Goal: Information Seeking & Learning: Learn about a topic

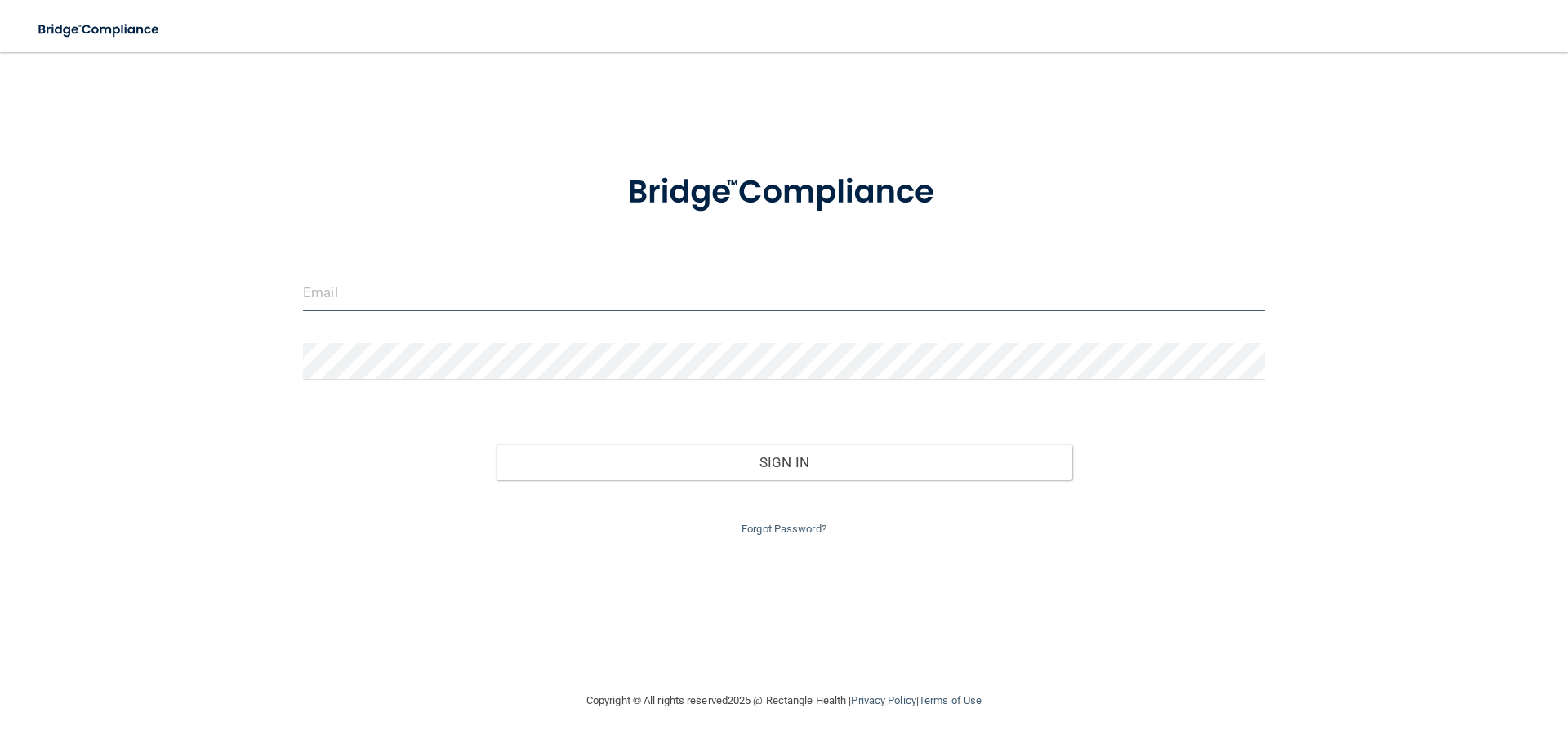
type input "[EMAIL_ADDRESS][DOMAIN_NAME]"
click at [525, 294] on input "dayanairizarry@yahoo.com" at bounding box center [784, 292] width 962 height 36
drag, startPoint x: 565, startPoint y: 297, endPoint x: 213, endPoint y: 311, distance: 352.3
click at [213, 311] on div "dayanairizarry@yahoo.com Invalid email/password. You don't have permission to a…" at bounding box center [784, 372] width 1503 height 606
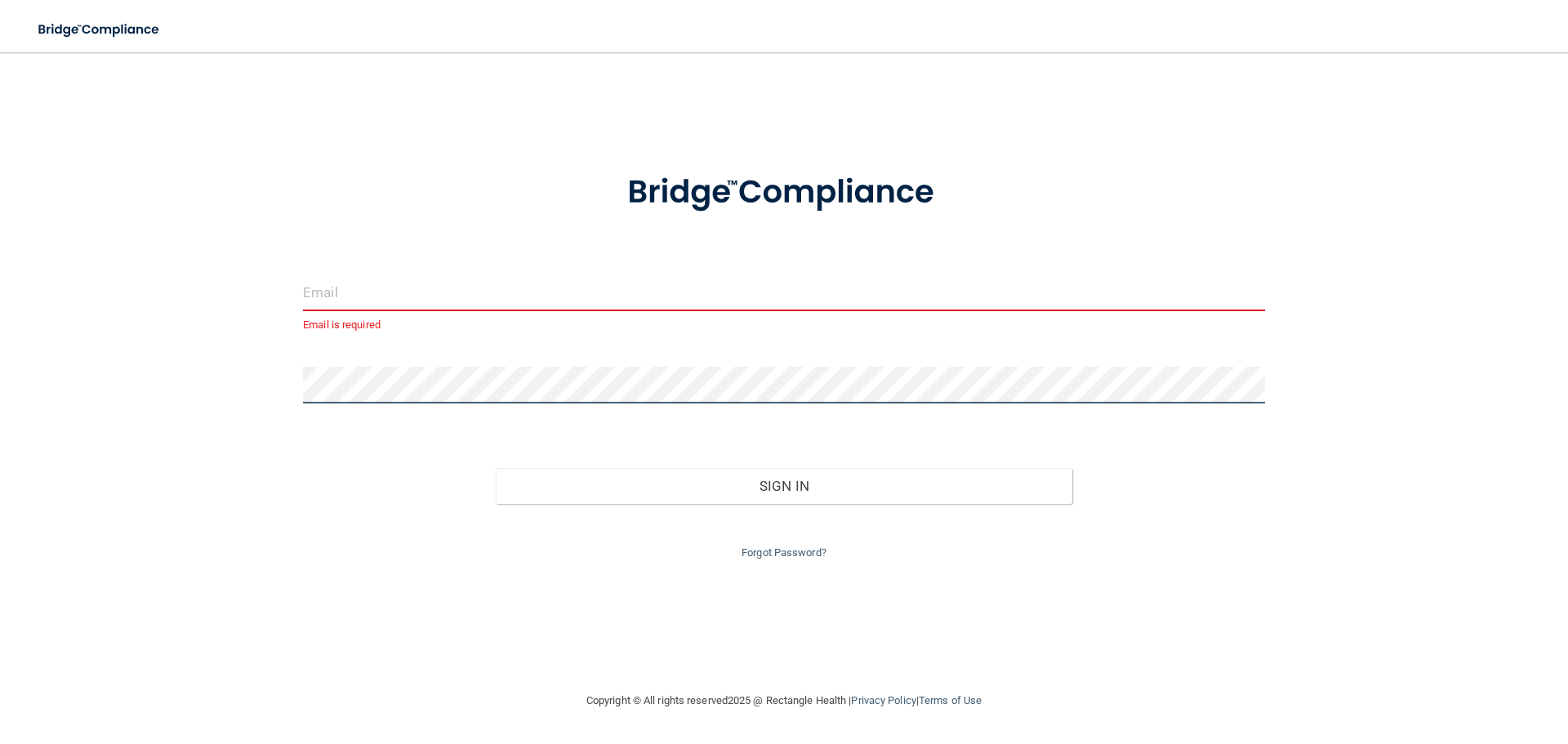
click at [0, 366] on main "Email is required Invalid email/password. You don't have permission to access t…" at bounding box center [784, 398] width 1568 height 691
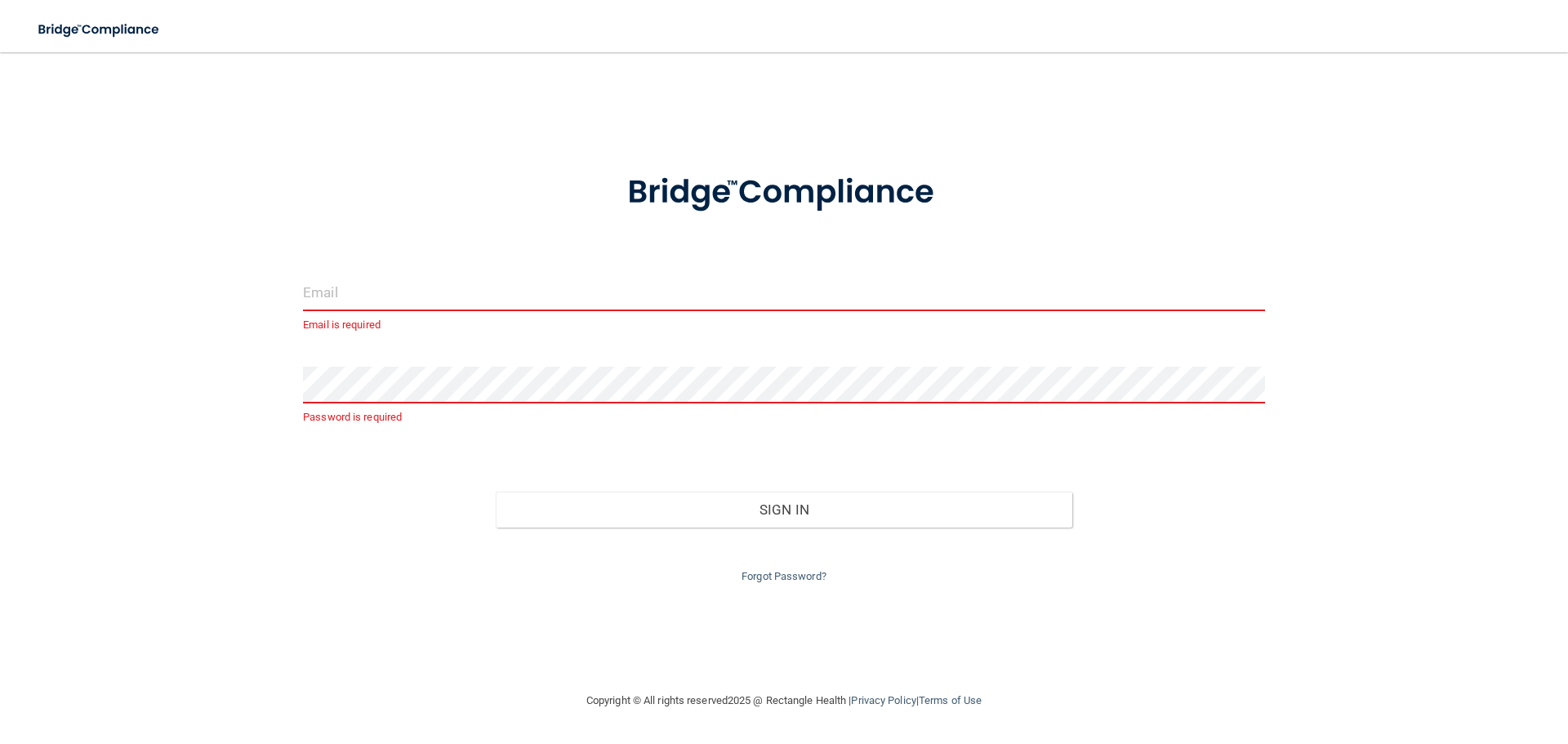
click at [388, 309] on div "Email is required" at bounding box center [784, 304] width 962 height 60
click at [388, 307] on input "email" at bounding box center [784, 292] width 962 height 36
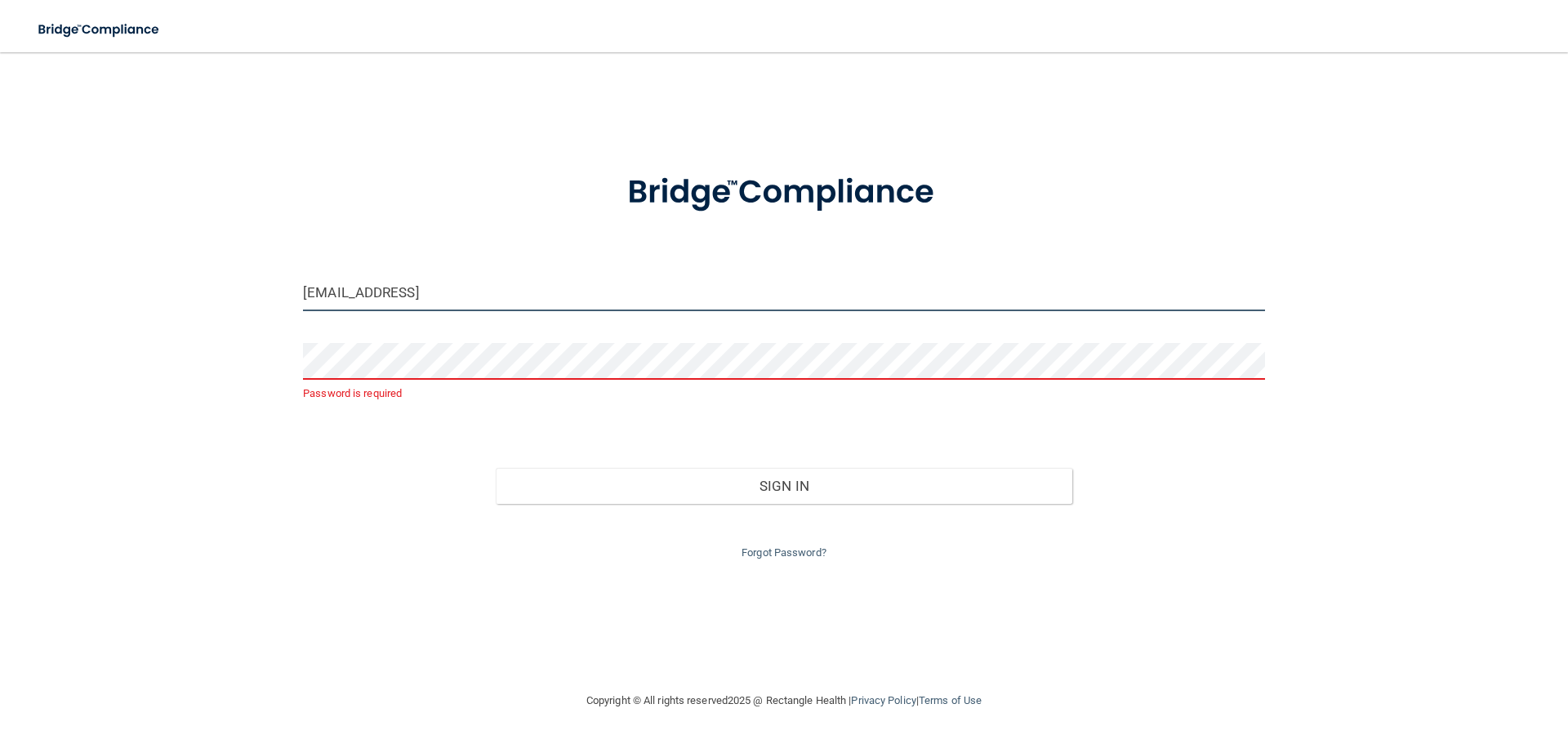
click at [421, 294] on input "idialva97@gmail.ciom" at bounding box center [784, 292] width 962 height 36
type input "[EMAIL_ADDRESS][DOMAIN_NAME]"
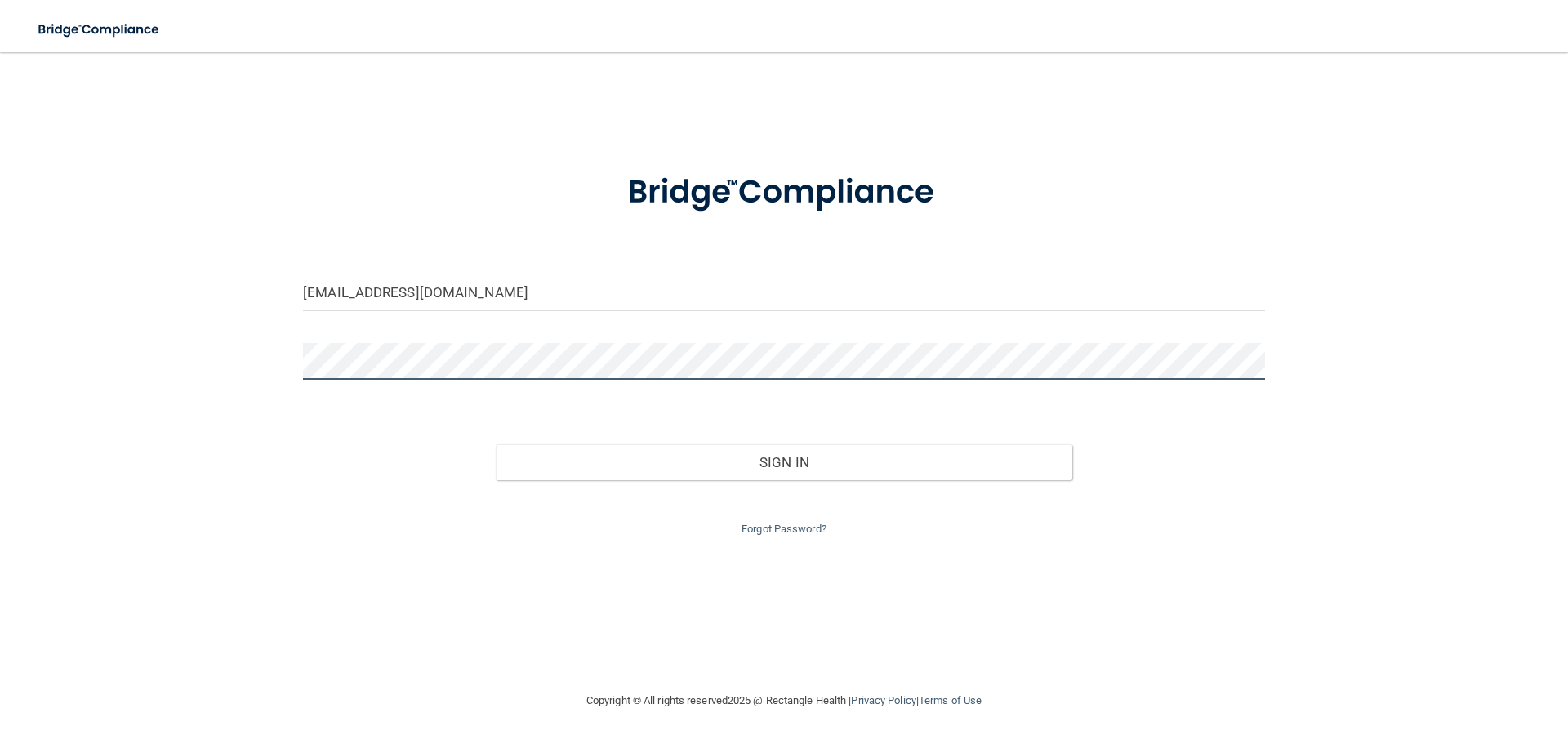
click at [496, 445] on button "Sign In" at bounding box center [784, 462] width 578 height 36
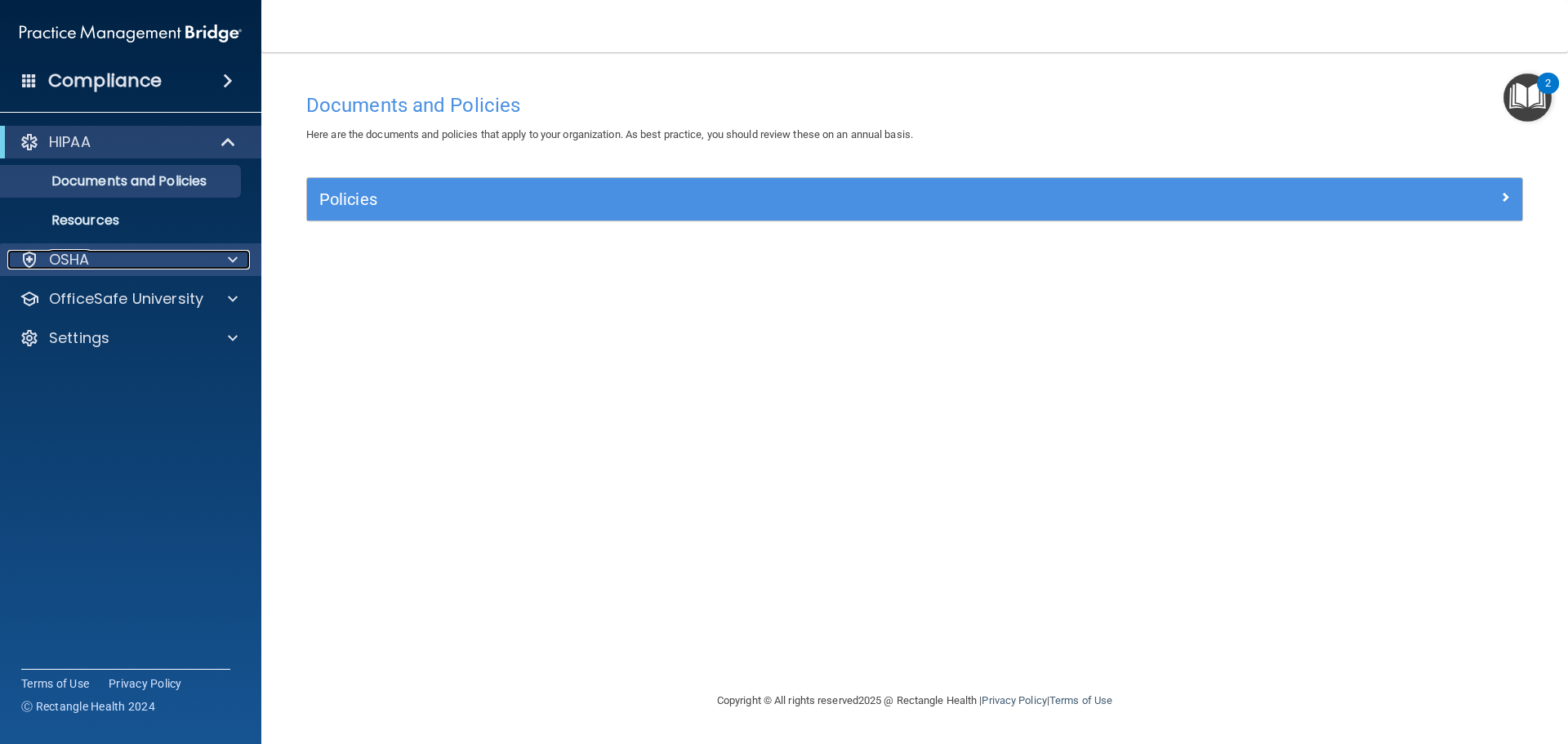
click at [172, 265] on div "OSHA" at bounding box center [109, 260] width 203 height 20
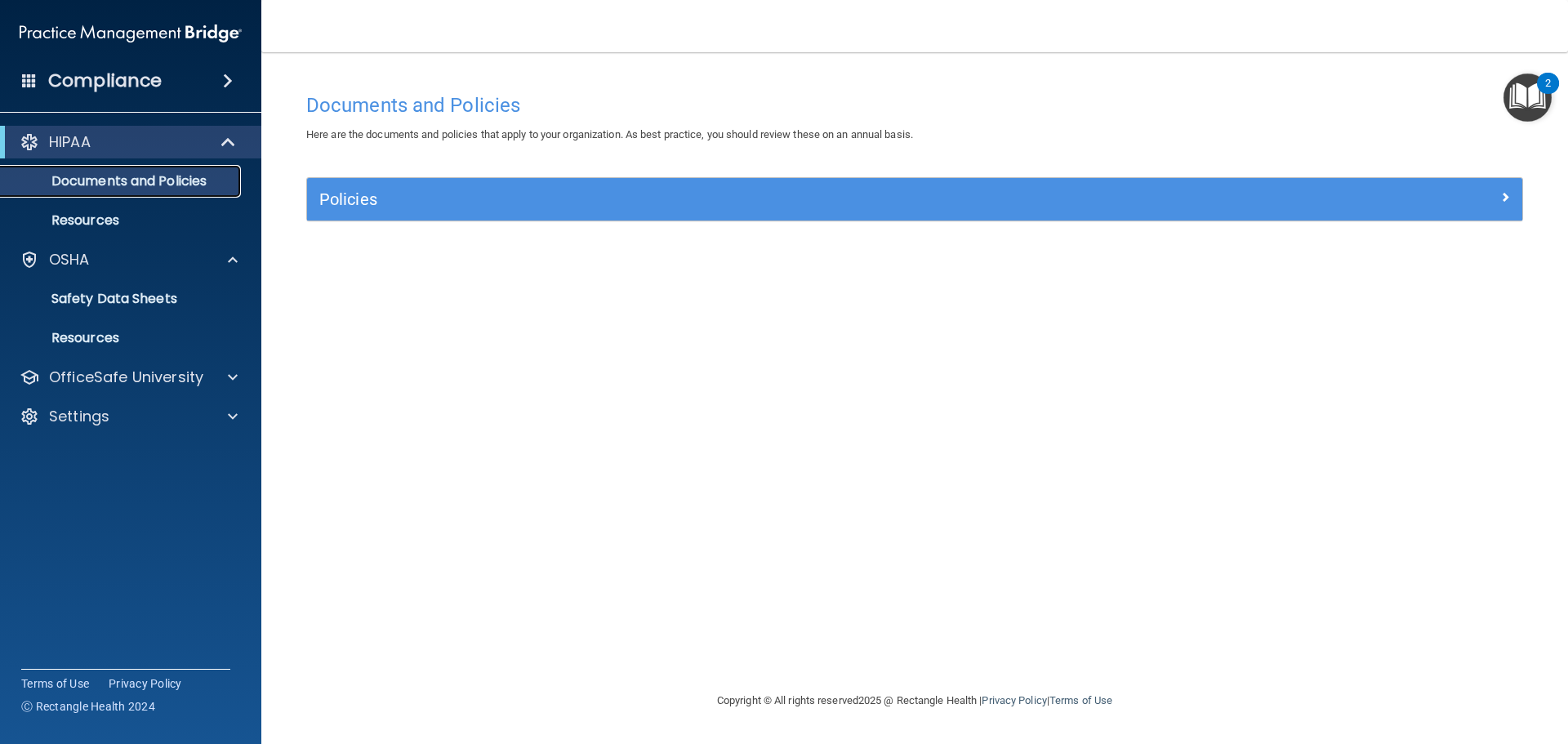
click at [206, 195] on link "Documents and Policies" at bounding box center [112, 181] width 257 height 33
click at [214, 372] on div at bounding box center [230, 377] width 41 height 20
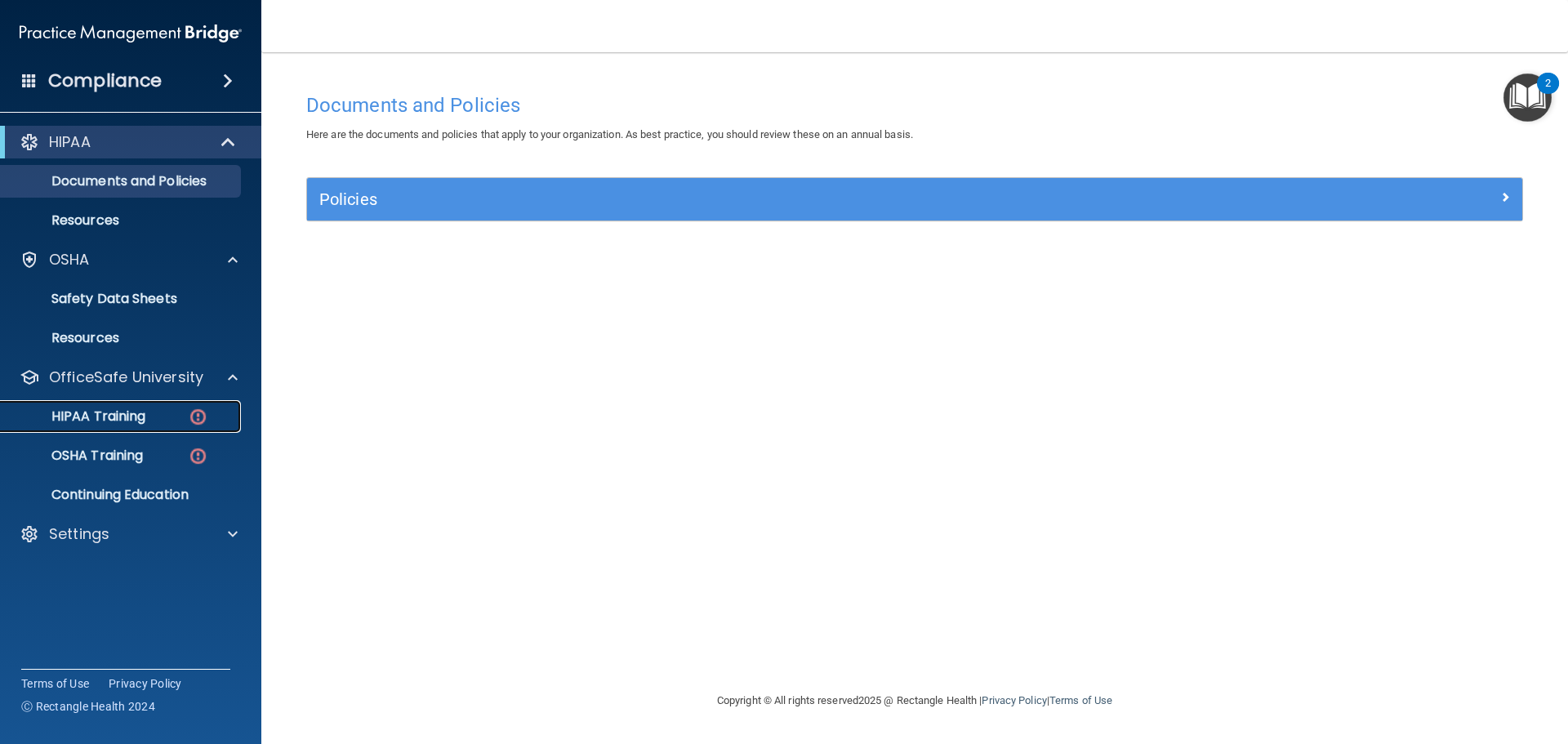
click at [144, 423] on p "HIPAA Training" at bounding box center [78, 416] width 135 height 16
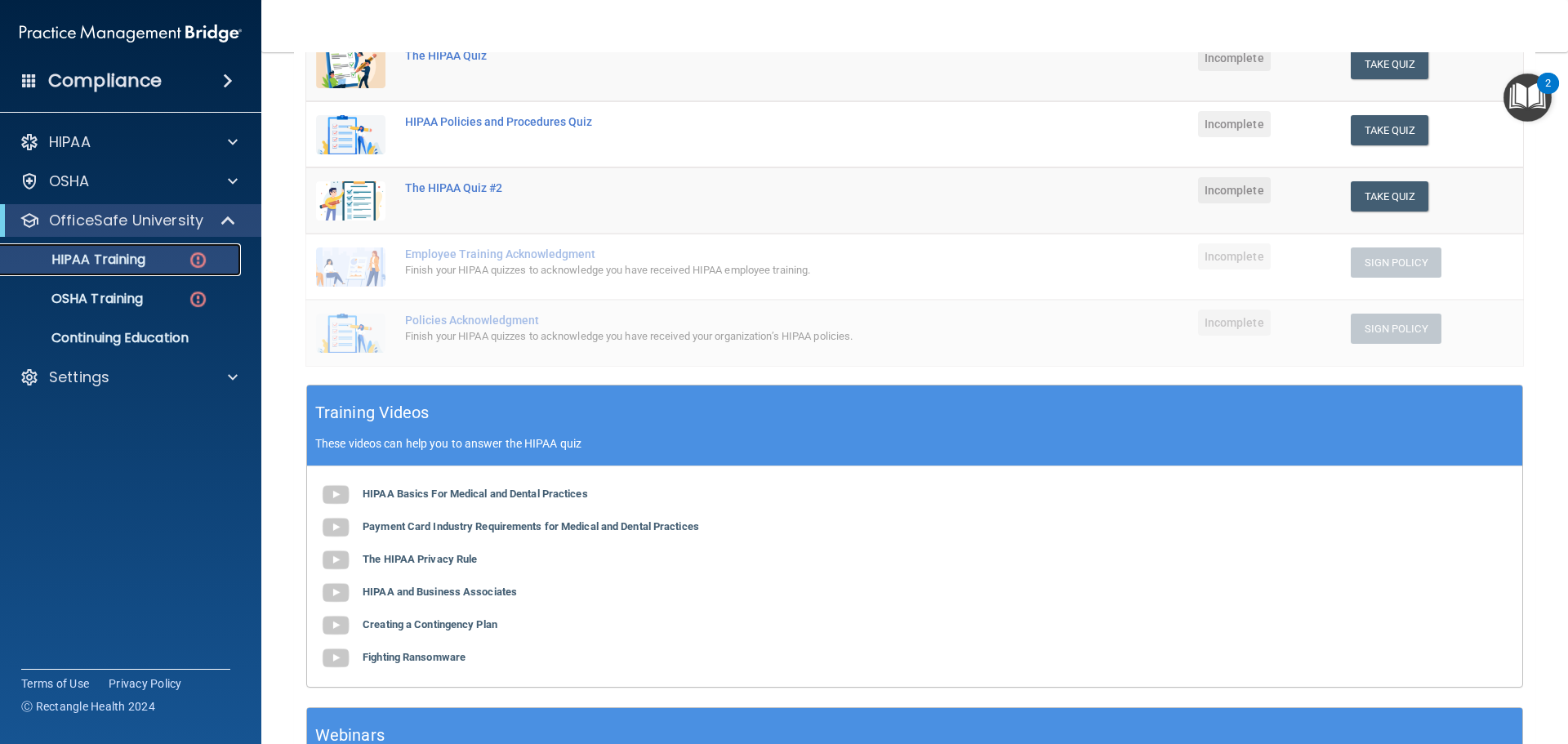
scroll to position [74, 0]
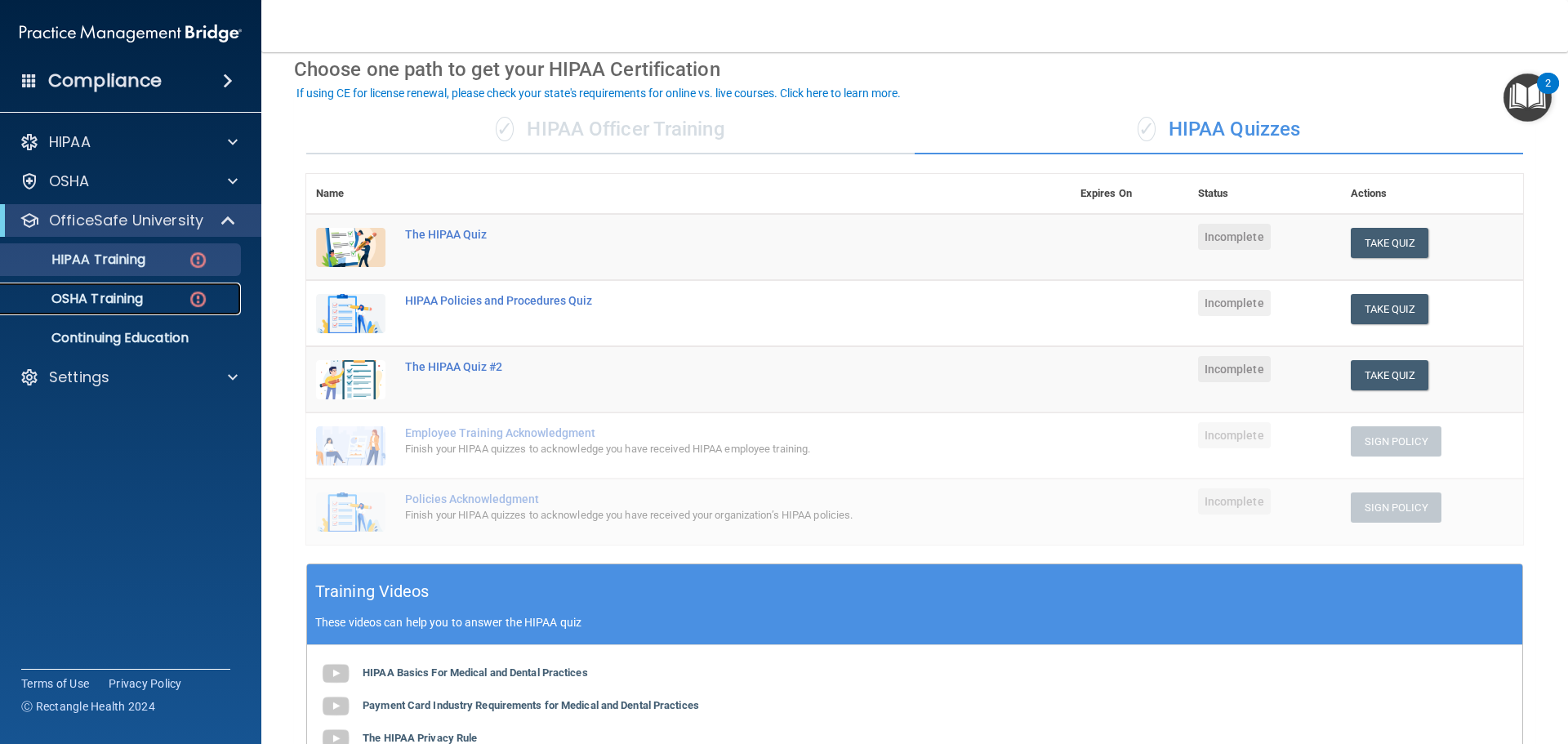
click at [188, 291] on img at bounding box center [198, 299] width 20 height 20
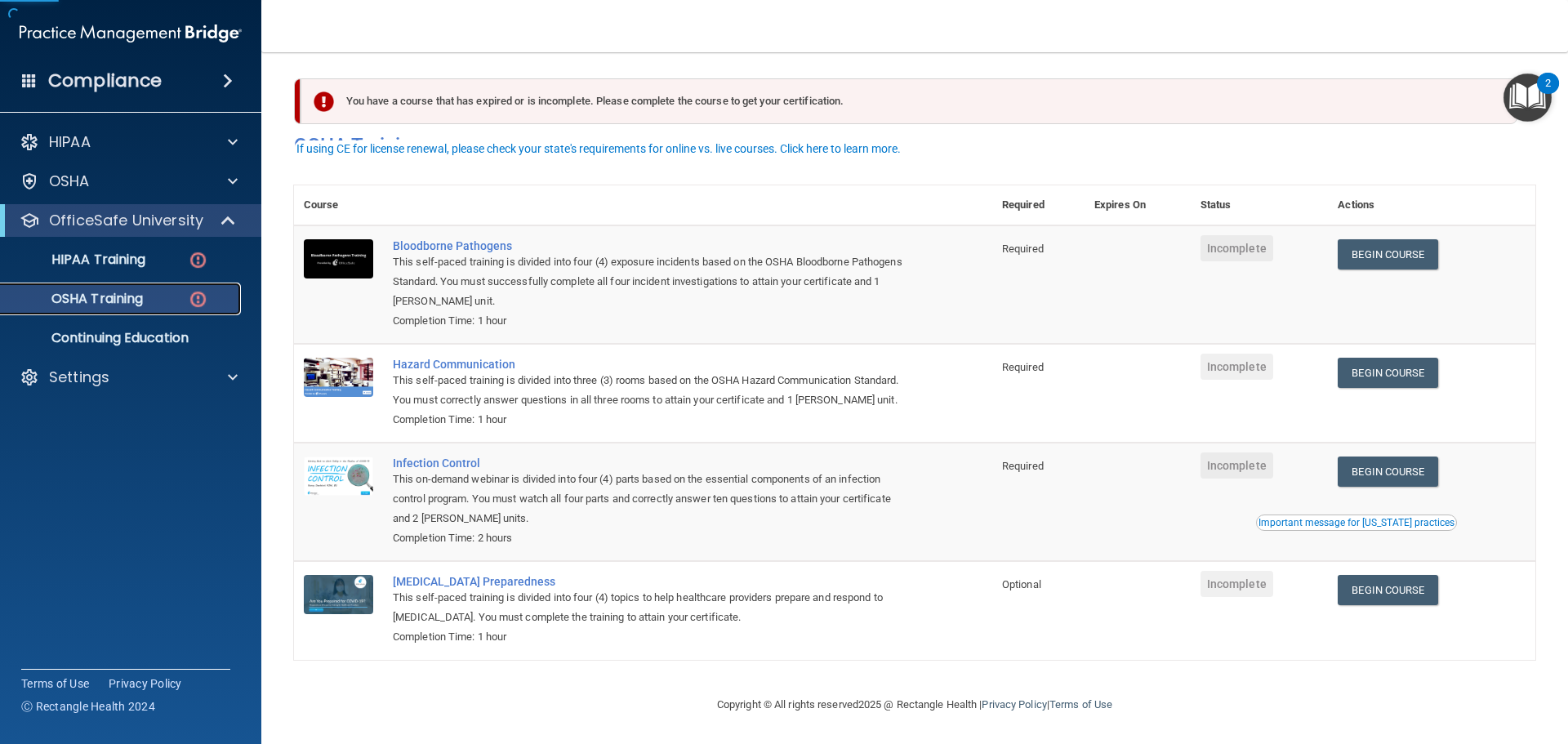
scroll to position [27, 0]
click at [1386, 239] on link "Begin Course" at bounding box center [1387, 255] width 99 height 31
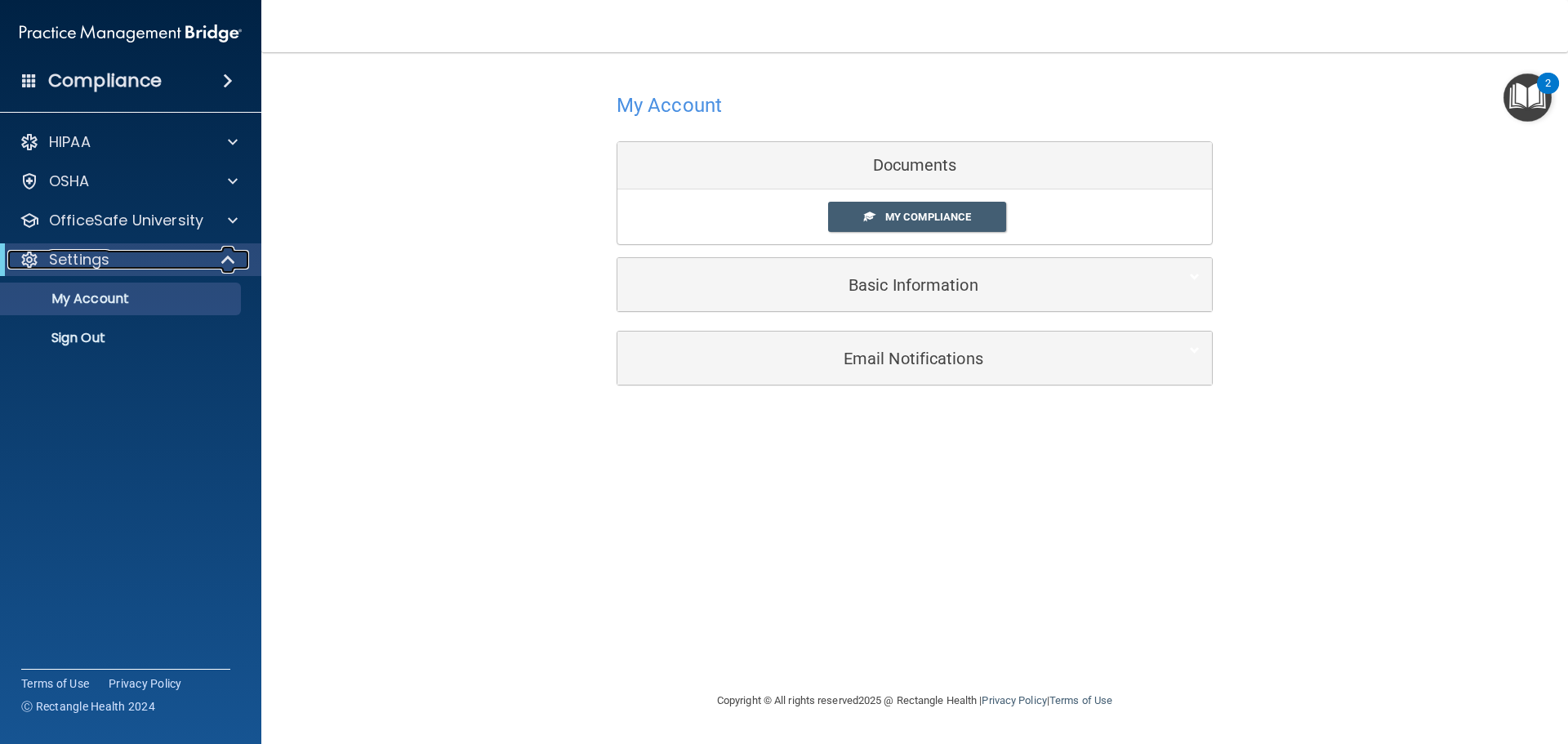
click at [223, 260] on span at bounding box center [230, 260] width 14 height 20
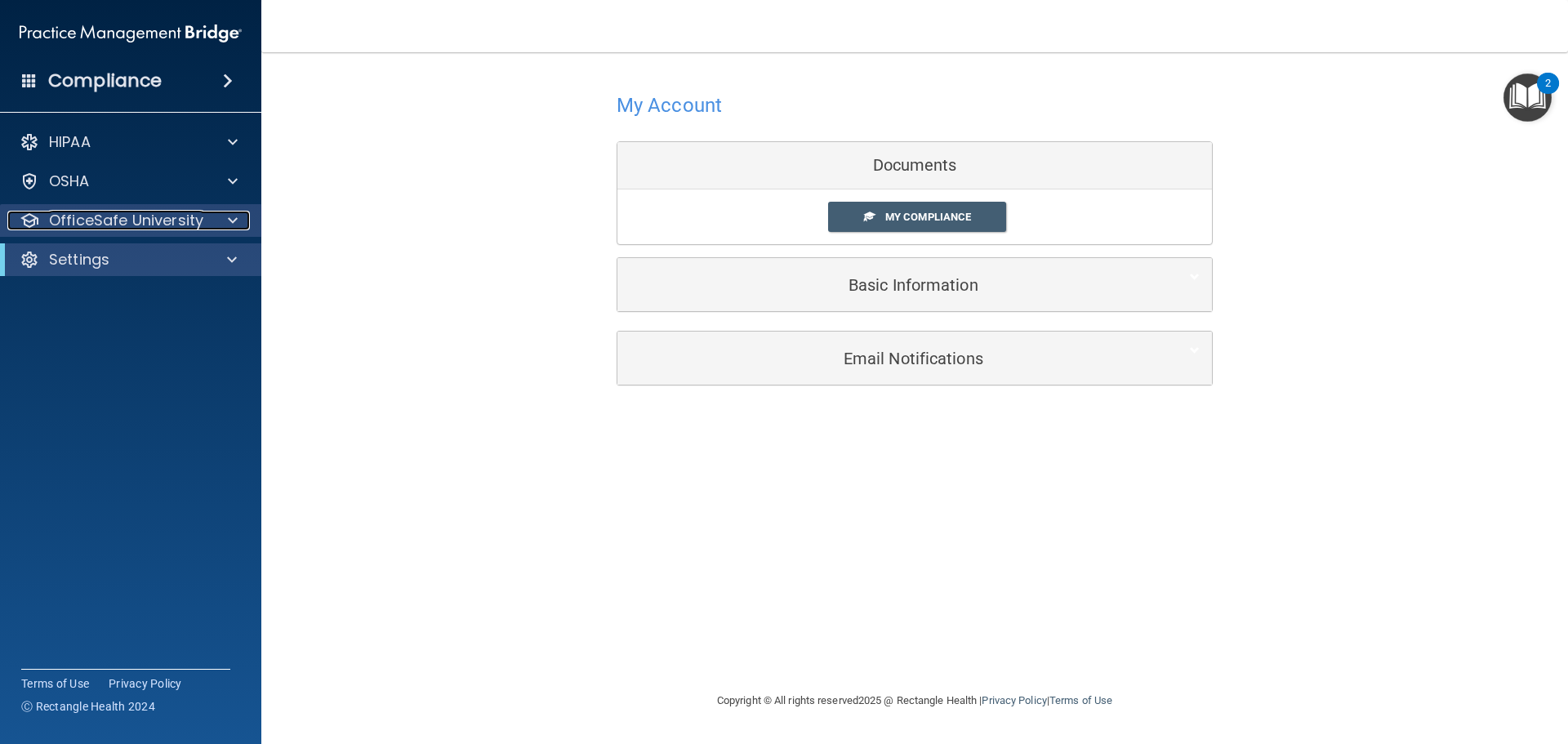
click at [227, 229] on div at bounding box center [230, 220] width 41 height 20
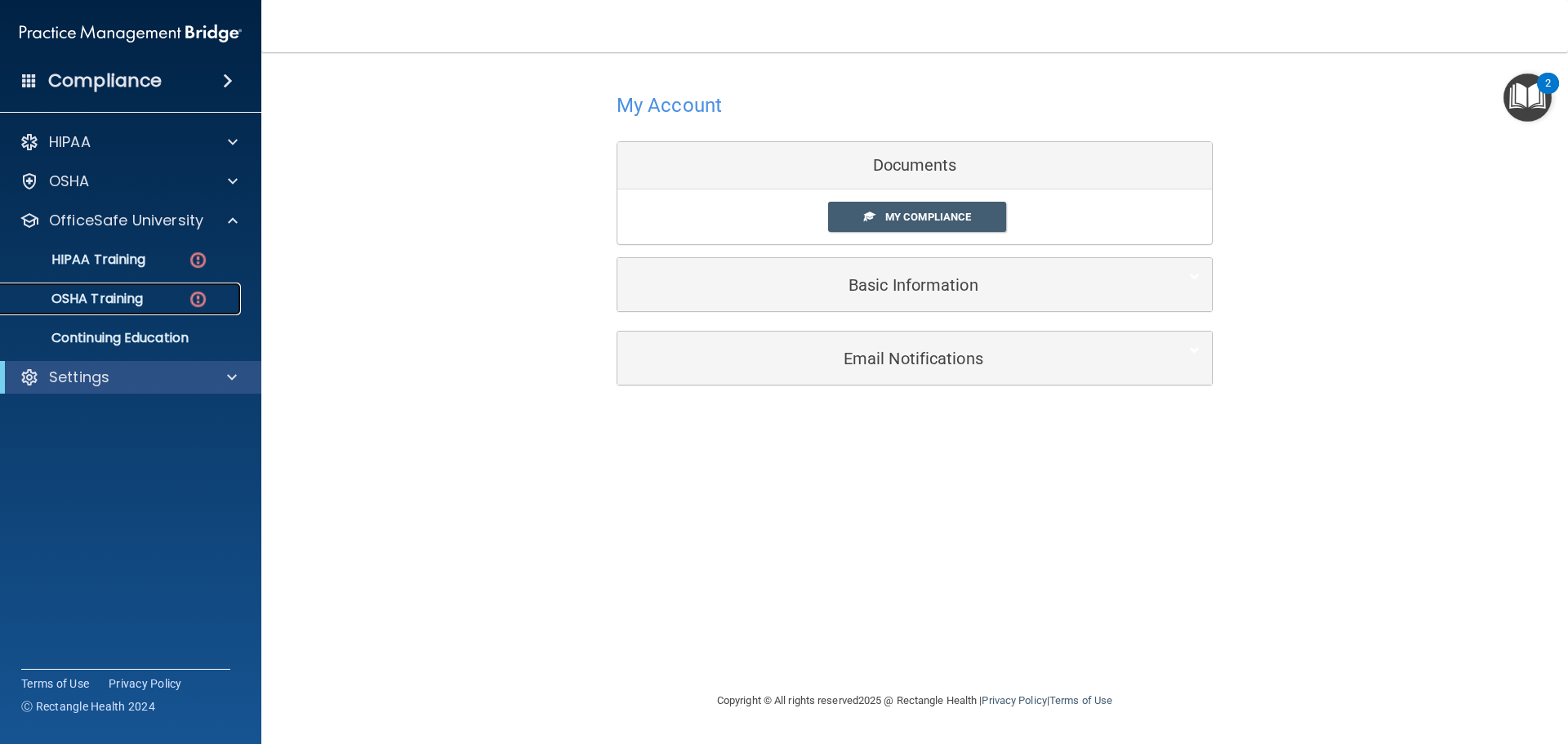
click at [204, 297] on img at bounding box center [198, 299] width 20 height 20
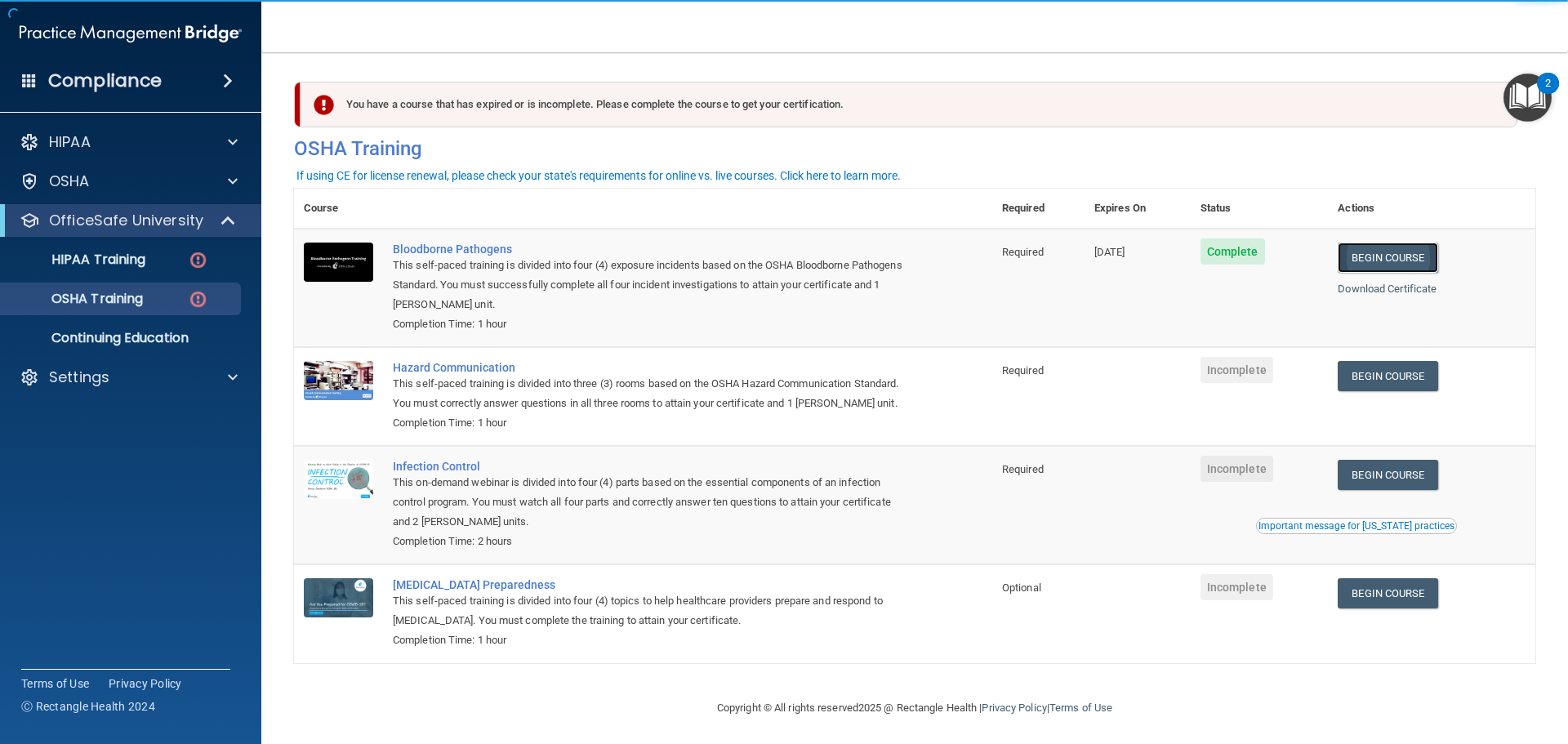
click at [1392, 266] on link "Begin Course" at bounding box center [1387, 258] width 99 height 31
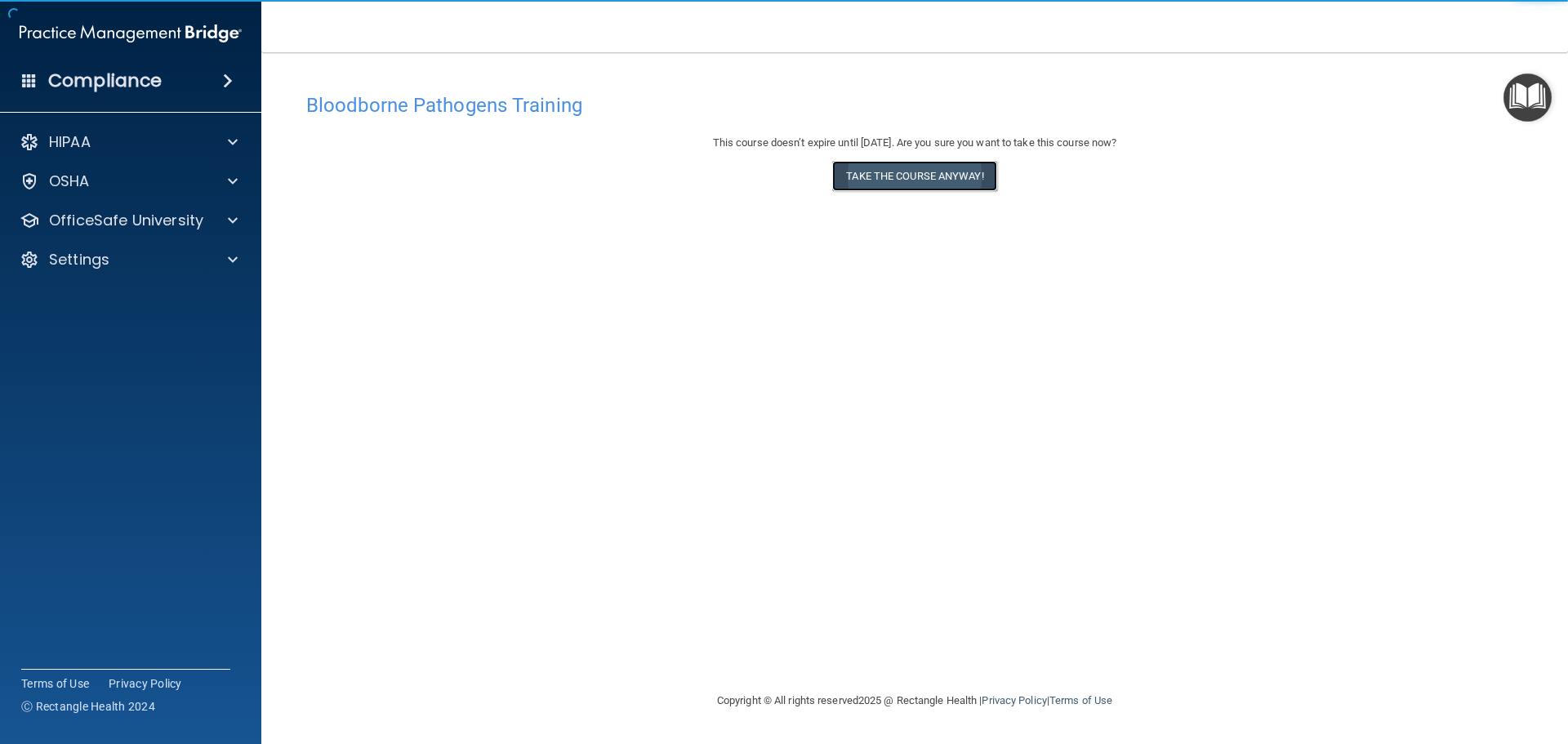
click at [892, 183] on button "Take the course anyway!" at bounding box center [914, 176] width 164 height 31
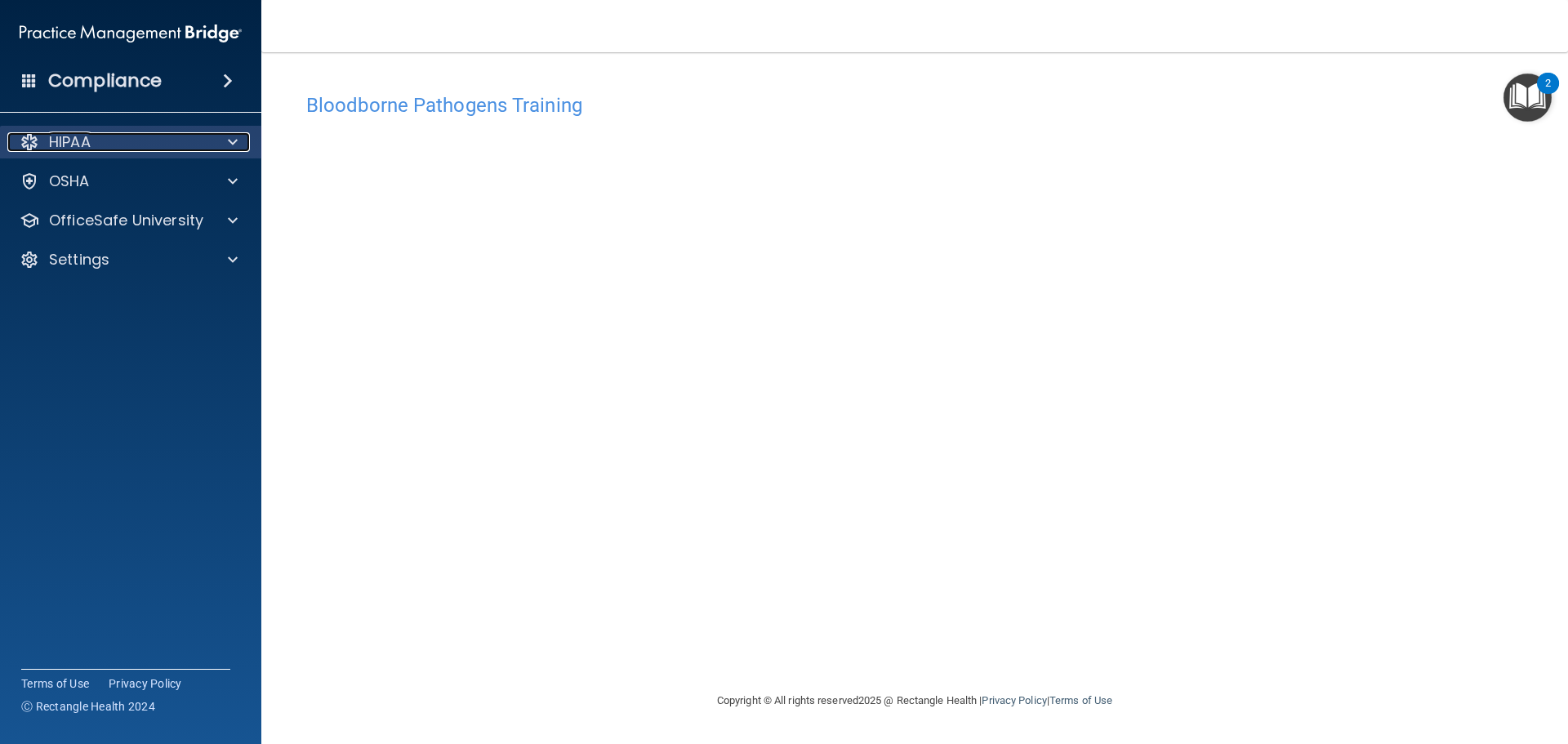
click at [175, 132] on div "HIPAA" at bounding box center [109, 142] width 203 height 20
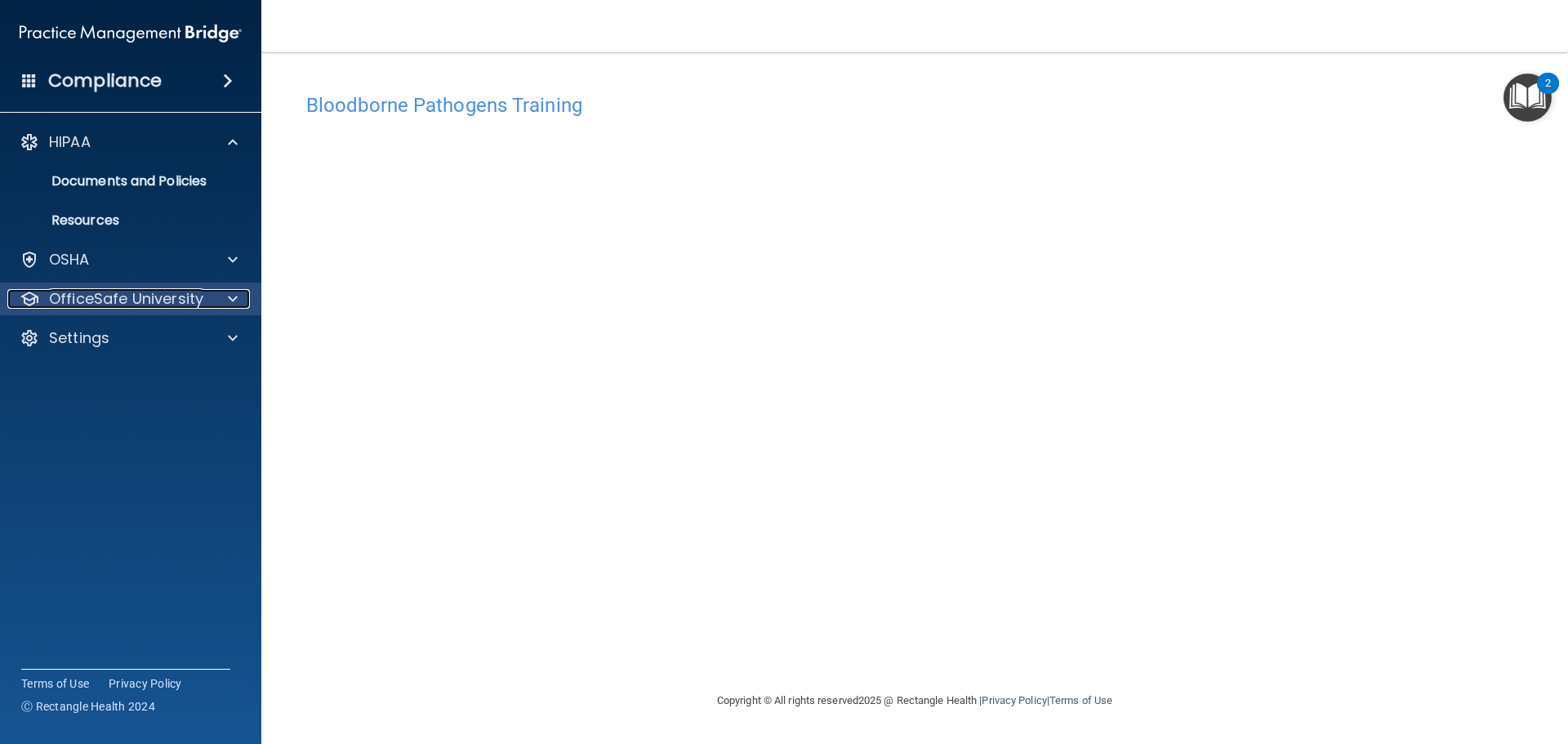
click at [189, 305] on p "OfficeSafe University" at bounding box center [126, 299] width 154 height 20
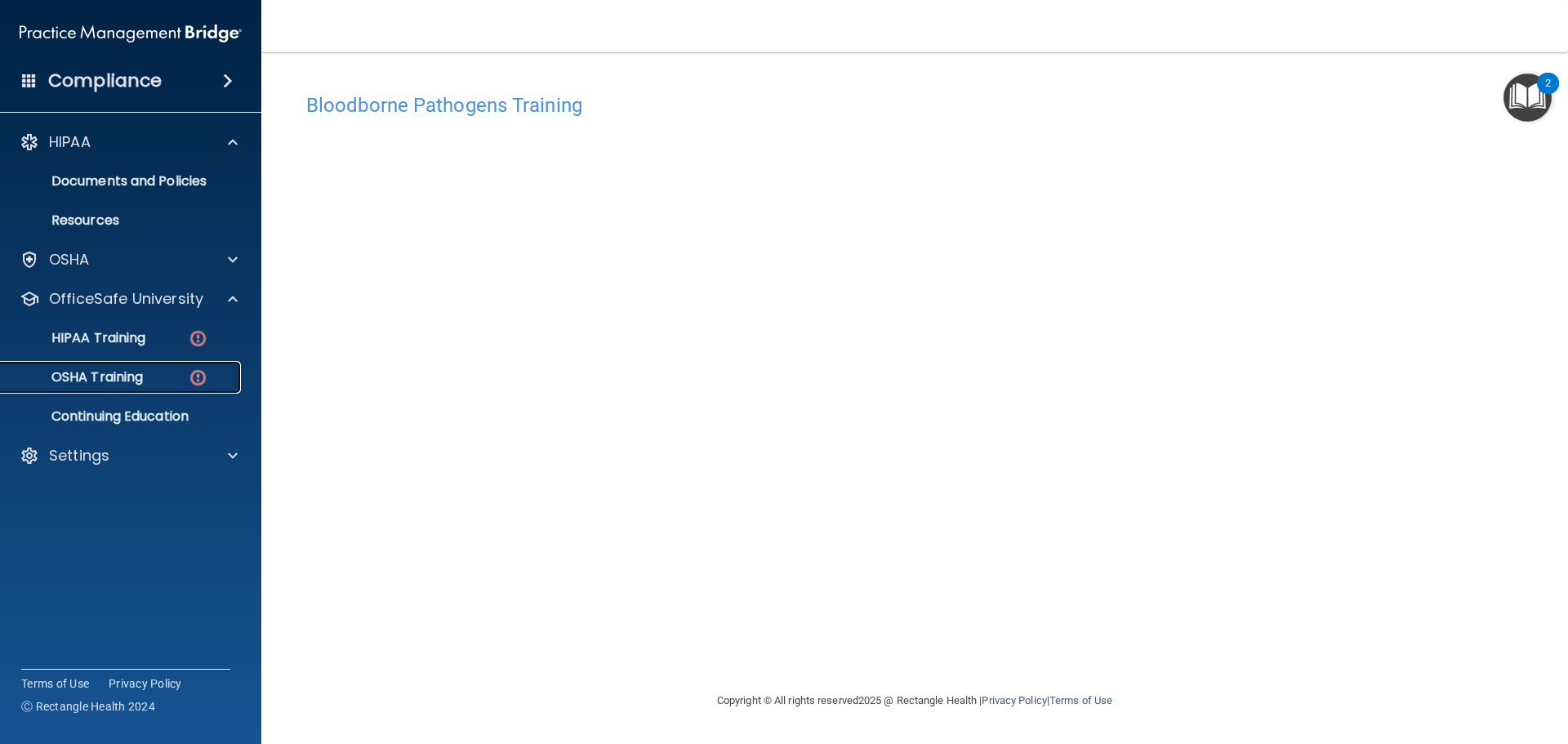
click at [171, 375] on div "OSHA Training" at bounding box center [122, 377] width 223 height 16
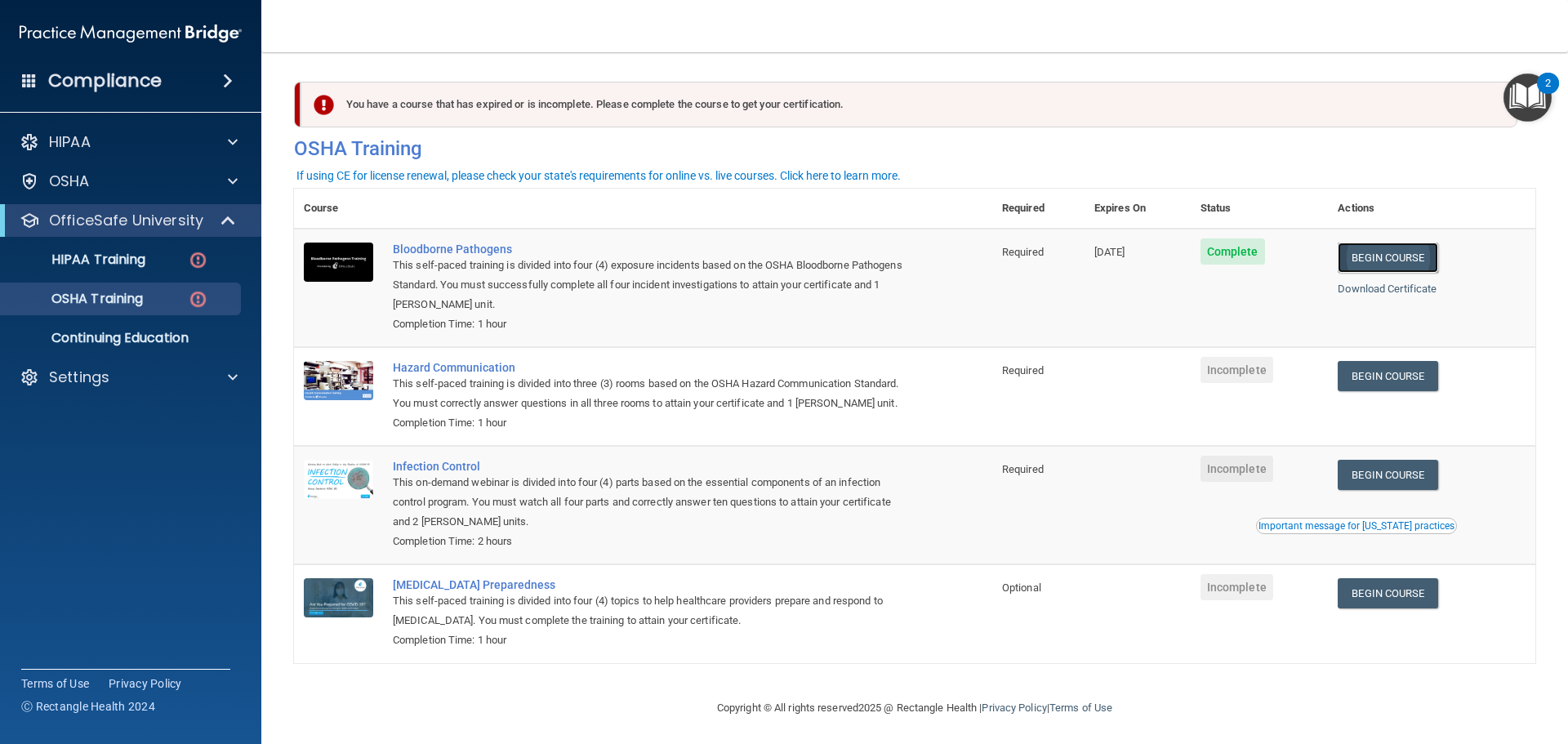
click at [1387, 259] on link "Begin Course" at bounding box center [1387, 258] width 99 height 31
